Goal: Go to known website: Access a specific website the user already knows

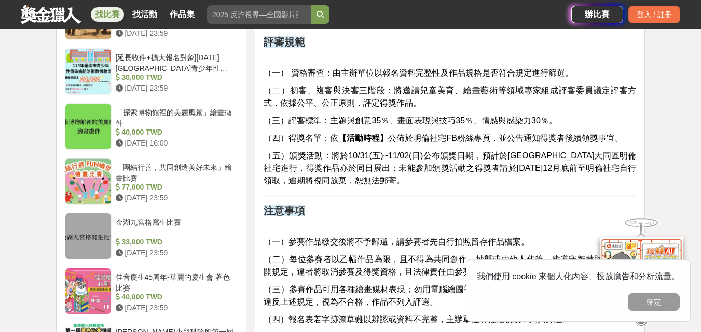
scroll to position [1297, 0]
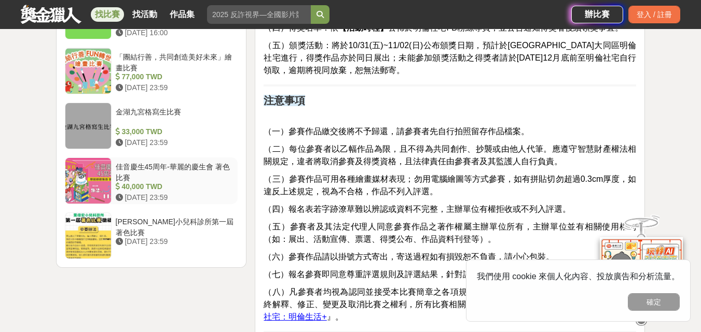
click at [175, 170] on div "佳音慶生45周年-華麗的慶生會 著色比賽" at bounding box center [175, 172] width 118 height 20
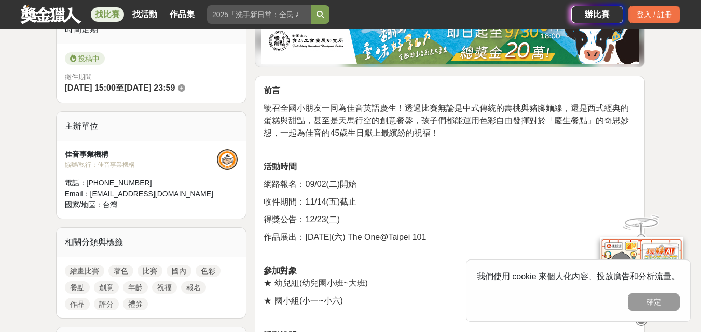
scroll to position [66, 0]
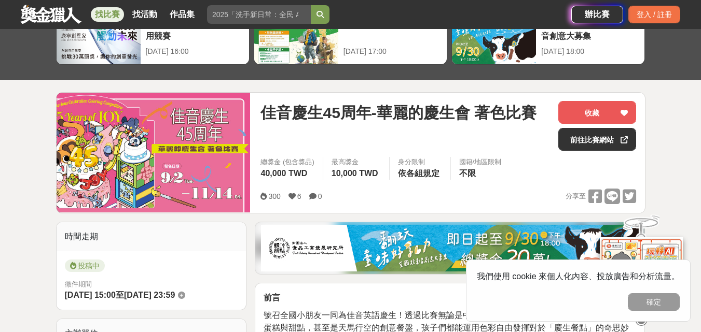
click at [262, 116] on span "佳音慶生45周年-華麗的慶生會 著色比賽" at bounding box center [398, 112] width 276 height 23
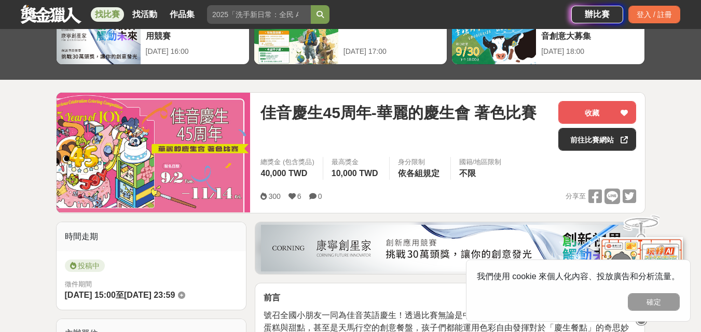
click at [262, 113] on span "佳音慶生45周年-華麗的慶生會 著色比賽" at bounding box center [398, 112] width 276 height 23
click at [578, 146] on link "前往比賽網站" at bounding box center [597, 139] width 78 height 23
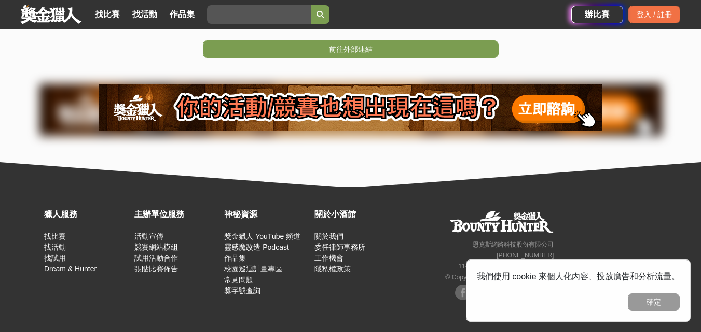
scroll to position [314, 0]
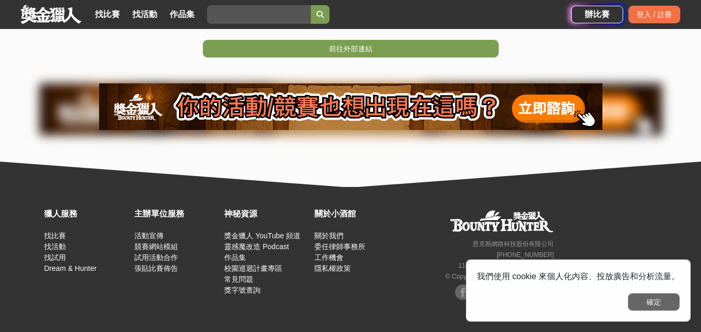
click at [656, 310] on button "確定" at bounding box center [654, 303] width 52 height 18
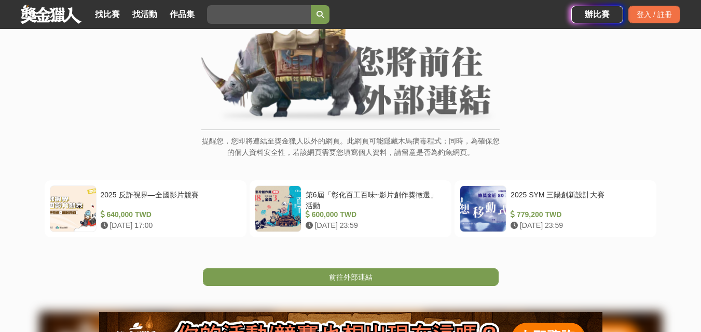
scroll to position [104, 0]
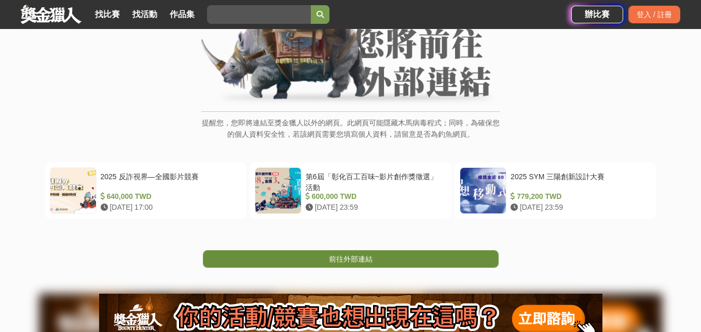
click at [402, 261] on link "前往外部連結" at bounding box center [351, 260] width 296 height 18
